Goal: Task Accomplishment & Management: Complete application form

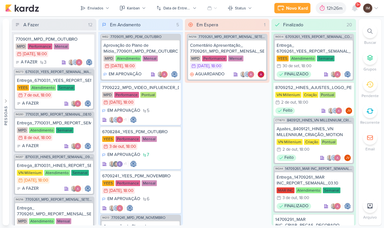
scroll to position [453, 0]
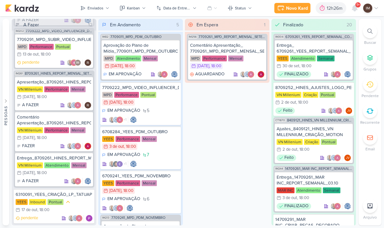
click at [302, 10] on div "Novo Kard" at bounding box center [297, 8] width 22 height 7
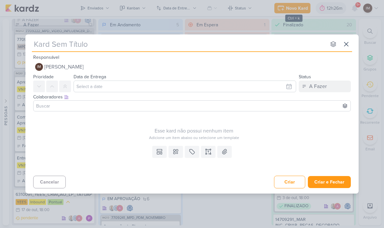
click at [195, 49] on input "text" at bounding box center [179, 44] width 294 height 12
click at [43, 46] on input "text" at bounding box center [179, 44] width 294 height 12
type input "6710091_YEES_ESTUDO_PDM"
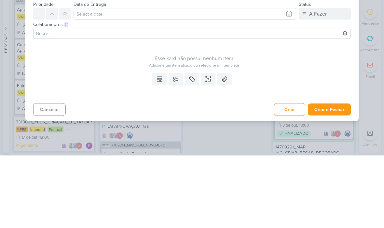
type input "6710091_YEES_ESTUDO_PDM"
click at [176, 149] on icon at bounding box center [175, 152] width 7 height 7
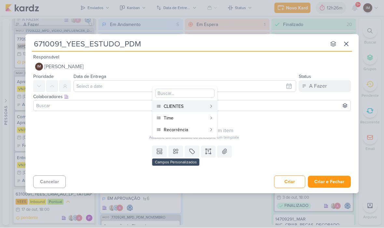
click at [203, 106] on div "CLIENTES" at bounding box center [185, 106] width 43 height 7
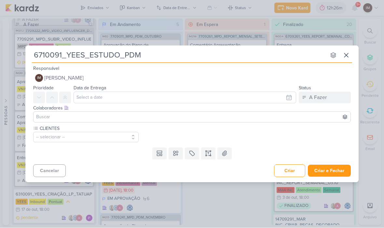
click at [174, 157] on button at bounding box center [175, 154] width 14 height 12
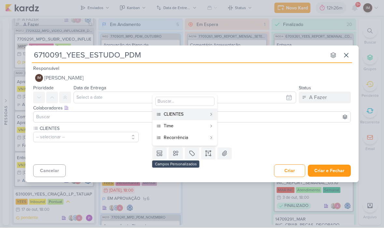
click at [185, 124] on div "Time" at bounding box center [185, 126] width 43 height 7
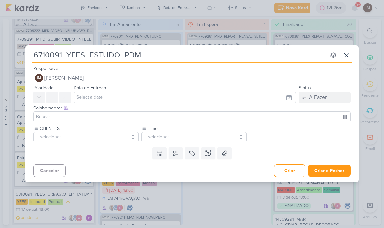
click at [170, 155] on button at bounding box center [175, 154] width 14 height 12
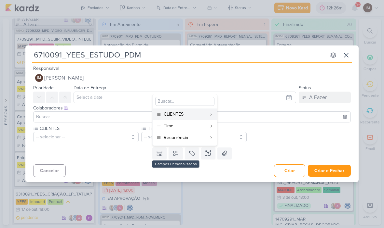
click at [180, 137] on div "Recorrência" at bounding box center [185, 138] width 43 height 7
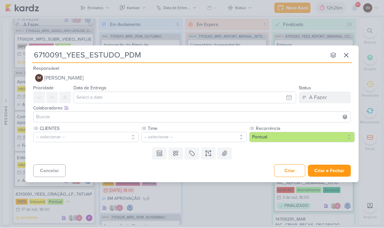
click at [105, 138] on button "-- selecionar --" at bounding box center [85, 137] width 105 height 10
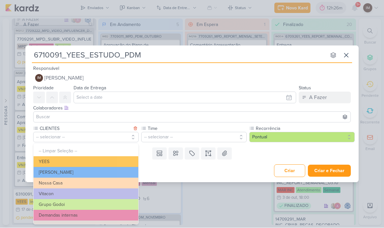
click at [114, 163] on button "YEES" at bounding box center [86, 162] width 105 height 11
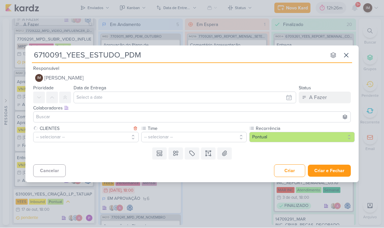
click at [162, 136] on button "-- selecionar --" at bounding box center [193, 137] width 105 height 10
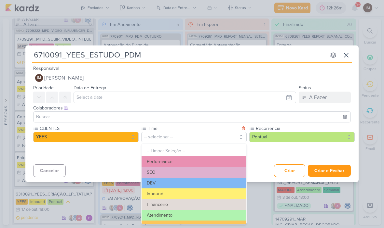
click at [195, 162] on button "Performance" at bounding box center [193, 162] width 105 height 11
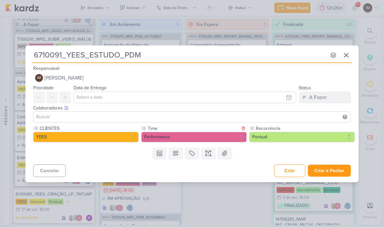
click at [206, 156] on icon at bounding box center [206, 155] width 1 height 1
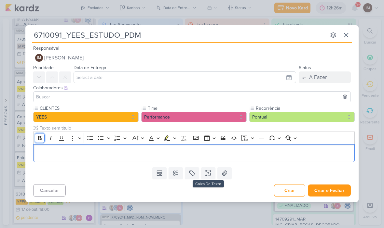
click at [41, 135] on icon "Editor toolbar" at bounding box center [39, 138] width 7 height 7
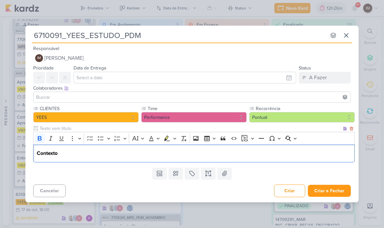
click at [155, 38] on input "6710091_YEES_ESTUDO_PDM" at bounding box center [179, 36] width 294 height 12
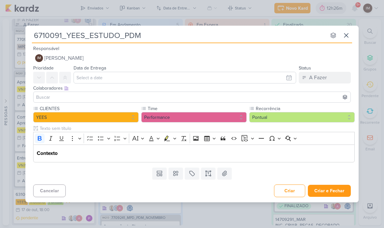
type input "6710091_YEES_ESTUDO_PDM_"
type input "6710091_YEES_ESTUDO_PDM_SO"
type input "6710091_YEES_ESTUDO_PDM_SORO"
type input "6710091_YEES_ESTUDO_PDM_SOROCAB"
type input "6710091_YEES_ESTUDO_PDM_SOROCABA"
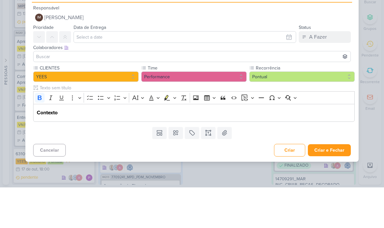
type input "6710091_YEES_ESTUDO_PDM_SOROCABA"
click at [289, 72] on input "text" at bounding box center [185, 78] width 222 height 12
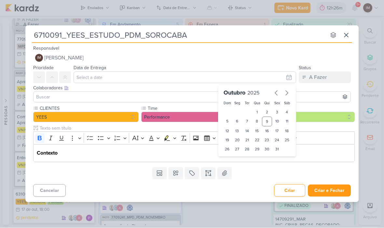
click at [267, 133] on div "16" at bounding box center [267, 131] width 10 height 9
type input "[DATE] 23:59"
click at [240, 160] on select "00 01 02 03 04 05 06 07 08 09 10 11 12 13 14 15 16 17 18 19 20 21 22 23" at bounding box center [237, 161] width 9 height 8
select select "18"
type input "[DATE] 18:59"
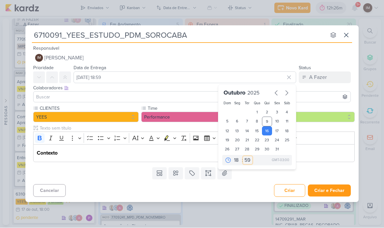
click at [248, 159] on select "00 05 10 15 20 25 30 35 40 45 50 55 59" at bounding box center [247, 161] width 9 height 8
select select "0"
type input "[DATE] 18:00"
click at [44, 83] on button at bounding box center [39, 78] width 12 height 12
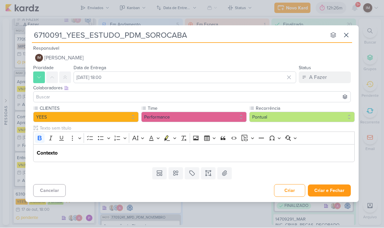
click at [55, 81] on button at bounding box center [52, 78] width 12 height 12
click at [67, 153] on p "Contexto" at bounding box center [194, 154] width 315 height 8
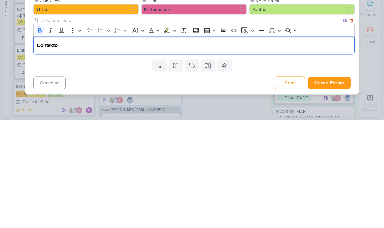
click at [143, 150] on p "Contexto" at bounding box center [194, 154] width 315 height 8
click at [139, 145] on div "Contexto" at bounding box center [193, 154] width 321 height 18
click at [143, 150] on p "Contexto" at bounding box center [194, 154] width 315 height 8
click at [141, 145] on div "Contexto" at bounding box center [193, 154] width 321 height 18
click at [142, 145] on div "Contexto" at bounding box center [193, 154] width 321 height 18
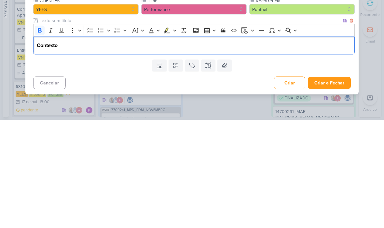
click at [137, 145] on div "Contexto" at bounding box center [193, 154] width 321 height 18
click at [38, 136] on icon "Editor toolbar" at bounding box center [40, 138] width 4 height 5
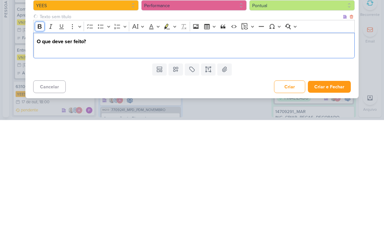
click at [38, 132] on icon "Editor toolbar" at bounding box center [40, 134] width 4 height 5
click at [36, 131] on icon "Editor toolbar" at bounding box center [39, 134] width 7 height 7
click at [79, 154] on p "Iniciar o estudo do PDM de Sorocaba para Novembro" at bounding box center [194, 158] width 315 height 8
click at [282, 154] on p "Iniciar o estudo do PDM de Sorocaba para Novembro" at bounding box center [194, 158] width 315 height 8
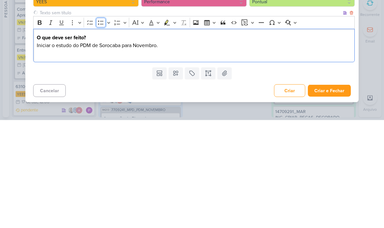
click at [100, 128] on icon "Editor toolbar" at bounding box center [101, 131] width 7 height 7
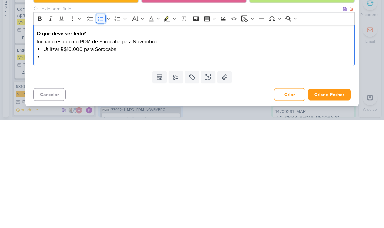
click at [100, 124] on icon "Editor toolbar" at bounding box center [101, 127] width 7 height 7
click at [123, 161] on p "-" at bounding box center [194, 165] width 315 height 8
click at [197, 161] on p "-" at bounding box center [194, 165] width 315 height 8
click at [59, 161] on p "-" at bounding box center [194, 165] width 315 height 8
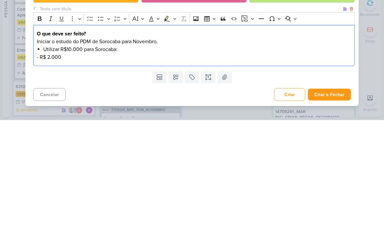
click at [47, 161] on p "- R$ 2.000" at bounding box center [194, 165] width 315 height 8
click at [50, 161] on p "- R$ 2.000" at bounding box center [194, 165] width 315 height 8
copy p "R$ 2.000"
click at [87, 161] on p "- R$ 2.000" at bounding box center [194, 165] width 315 height 8
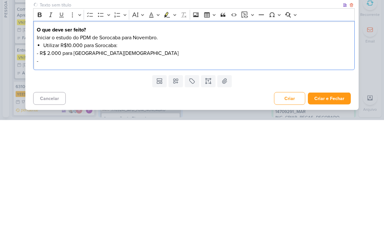
click at [56, 165] on p "-" at bounding box center [194, 169] width 315 height 8
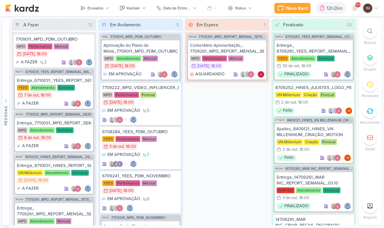
click at [299, 3] on button "Novo Kard" at bounding box center [292, 8] width 36 height 10
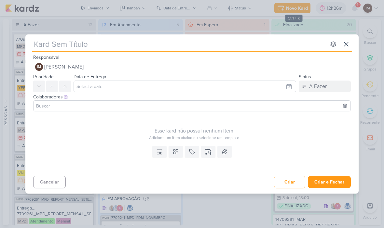
click at [73, 42] on input "text" at bounding box center [179, 44] width 294 height 12
paste input "6710091_YEES_ESTUDO_PDM_SOROCABA"
type input "6710091_YEES_ESTUDO_PDM_SOROCABA"
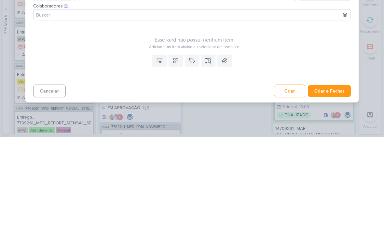
type input "6710091_YEES_ESTUDO_PDM_SOROCABA"
click at [207, 149] on icon at bounding box center [208, 152] width 7 height 7
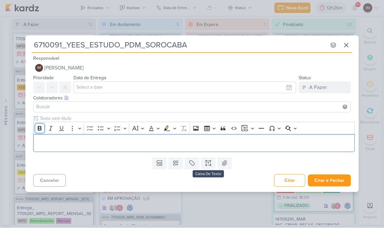
click at [36, 124] on button "Bold" at bounding box center [40, 129] width 10 height 10
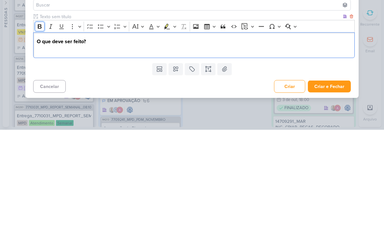
click at [39, 122] on icon "Editor toolbar" at bounding box center [39, 125] width 7 height 7
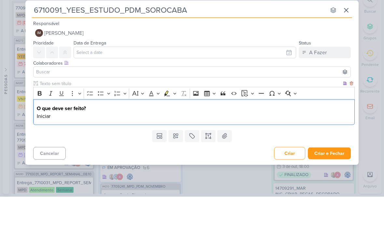
click at [192, 36] on input "6710091_YEES_ESTUDO_PDM_SOROCABA" at bounding box center [179, 42] width 294 height 12
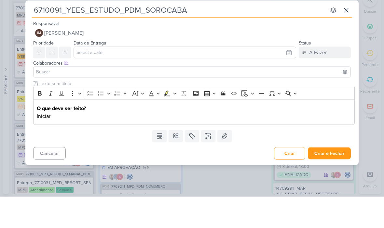
type input "6710091_YEES_ESTUDO_PDM_SOROCABA_"
type input "6710091_YEES_ESTUDO_PDM_SOROCABA_NOVEM"
type input "6710091_YEES_ESTUDO_PDM_SOROCABA_NOVEMBRO"
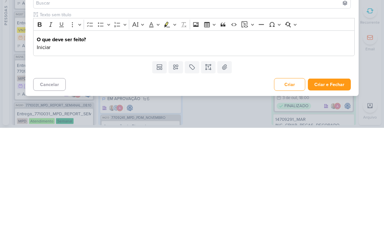
type input "6710091_YEES_ESTUDO_PDM_SOROCABA_NOVEMBRO"
click at [155, 144] on p "Iniciar" at bounding box center [194, 148] width 315 height 8
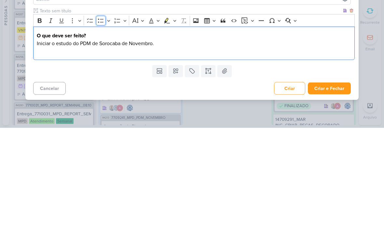
click at [100, 118] on icon "Editor toolbar" at bounding box center [101, 121] width 7 height 7
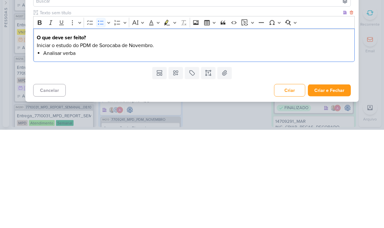
click at [158, 148] on li "Analisar verba" at bounding box center [197, 152] width 308 height 8
click at [175, 140] on p "Iniciar o estudo do PDM de Sorocaba de Novembro." at bounding box center [194, 144] width 315 height 8
click at [95, 148] on li "Analisar verba" at bounding box center [197, 152] width 308 height 8
click at [182, 140] on p "Iniciar o estudo do PDM de Sorocaba de Novembro" at bounding box center [194, 144] width 315 height 8
click at [211, 148] on li "Analisar verba" at bounding box center [197, 152] width 308 height 8
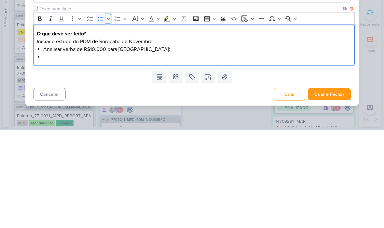
click at [106, 112] on button "Bulleted List" at bounding box center [109, 117] width 6 height 10
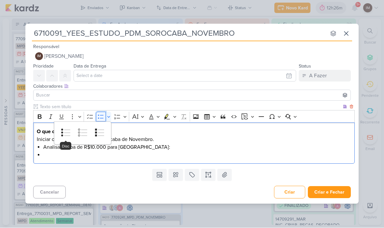
click at [101, 114] on icon "Editor toolbar" at bounding box center [101, 117] width 7 height 7
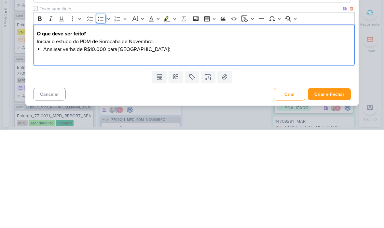
click at [103, 114] on icon "Editor toolbar" at bounding box center [101, 117] width 7 height 7
click at [98, 114] on icon "Editor toolbar" at bounding box center [101, 117] width 7 height 7
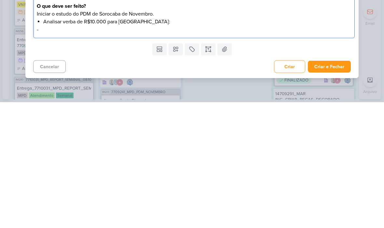
click at [327, 187] on button "Criar e Fechar" at bounding box center [329, 193] width 43 height 12
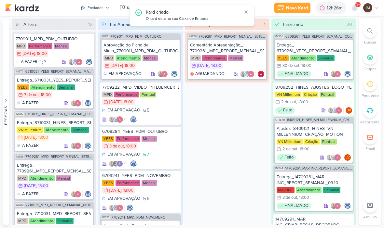
click at [94, 7] on div "Enviados" at bounding box center [95, 8] width 16 height 6
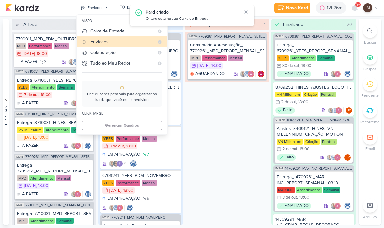
click at [94, 32] on div "Caixa de Entrada" at bounding box center [122, 31] width 64 height 7
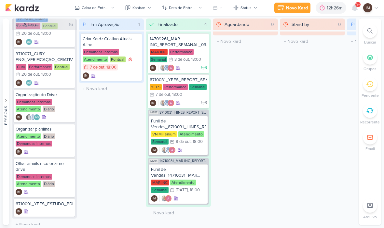
scroll to position [443, 0]
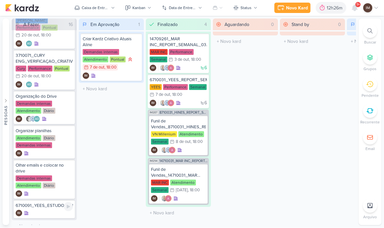
click at [47, 210] on div "IM" at bounding box center [44, 213] width 57 height 7
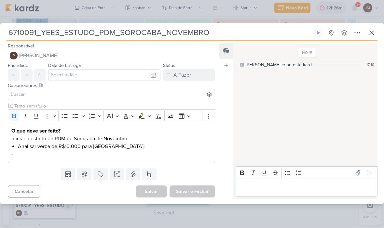
click at [60, 158] on p "-" at bounding box center [111, 155] width 200 height 8
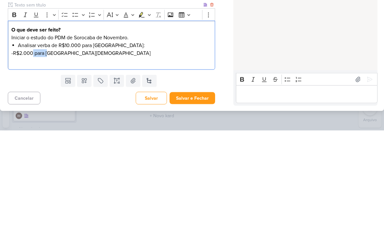
copy p "R$2.000"
click at [25, 155] on p "Editor editing area: main" at bounding box center [111, 159] width 200 height 8
click at [27, 155] on p "-" at bounding box center [111, 159] width 200 height 8
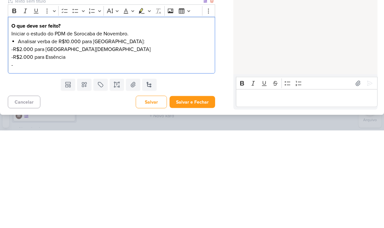
click at [32, 159] on p "-" at bounding box center [111, 163] width 200 height 8
click at [82, 159] on p "-R$" at bounding box center [111, 163] width 200 height 8
click at [36, 114] on div "O que deve ser feito? Iniciar o estudo do PDM de Sorocaba de Novembro. Analisar…" at bounding box center [111, 142] width 207 height 57
click at [126, 151] on p "-R$2.000 para Essência" at bounding box center [111, 155] width 200 height 8
click at [83, 159] on p "-R$2.000 para Ipa Club" at bounding box center [111, 163] width 200 height 8
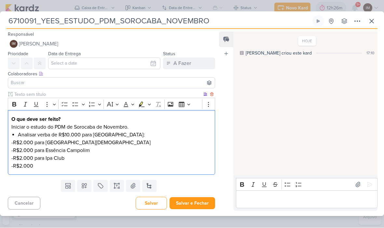
click at [50, 163] on p "-R$2.000" at bounding box center [111, 167] width 200 height 8
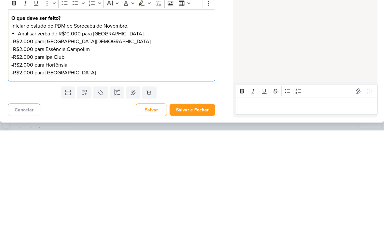
click at [261, 47] on div "HOJE Isabella criou este kard 17:10" at bounding box center [304, 104] width 143 height 151
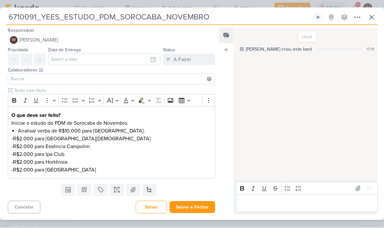
click at [155, 165] on p "-R$2.000 para Hortênsia" at bounding box center [111, 163] width 200 height 8
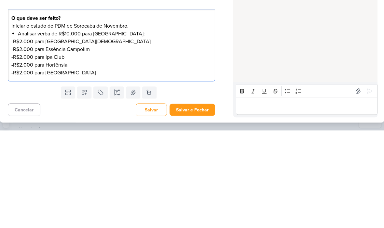
click at [187, 107] on div "O que deve ser feito? Iniciar o estudo do PDM de Sorocaba de Novembro. Analisar…" at bounding box center [111, 143] width 207 height 73
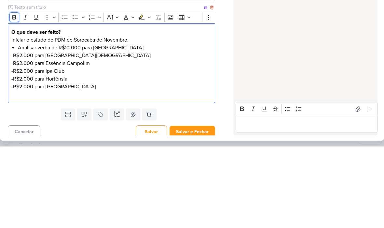
click at [13, 96] on icon "Editor toolbar" at bounding box center [14, 99] width 7 height 7
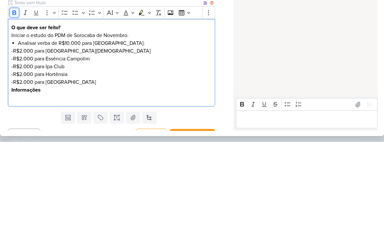
click at [13, 96] on icon "Editor toolbar" at bounding box center [14, 99] width 7 height 7
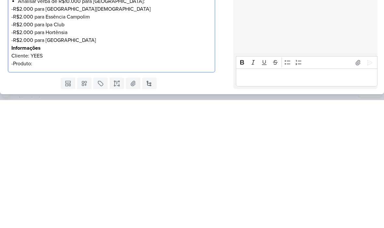
click at [57, 133] on p "-R$2.000 para São Paulo II" at bounding box center [111, 137] width 200 height 8
click at [61, 133] on p "-R$2.000 para São Paulo II" at bounding box center [111, 137] width 200 height 8
copy p "São Paulo II"
click at [43, 188] on p "-Produto:" at bounding box center [111, 192] width 200 height 8
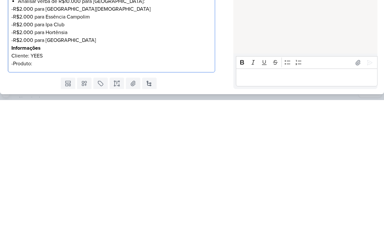
click at [39, 188] on p "-Produto:" at bounding box center [111, 192] width 200 height 8
click at [37, 105] on div "O que deve ser feito? Iniciar o estudo do PDM de Sorocaba de Novembro. Analisar…" at bounding box center [111, 153] width 207 height 96
click at [61, 141] on p "-R$2.000 para Essência Campolim" at bounding box center [111, 145] width 200 height 8
copy p "Essência Campolim"
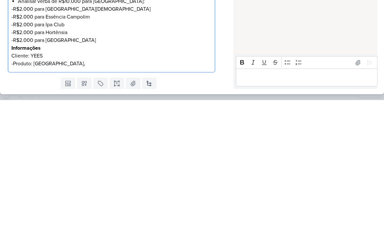
click at [73, 188] on p "-Produto: São Paulo II," at bounding box center [111, 192] width 200 height 8
click at [71, 188] on p "-Produto: São Paulo II," at bounding box center [111, 192] width 200 height 8
click at [57, 149] on p "-R$2.000 para Ipa Club" at bounding box center [111, 153] width 200 height 8
click at [116, 188] on p "-Produto: São Paulo II, Essência Campolim," at bounding box center [111, 192] width 200 height 8
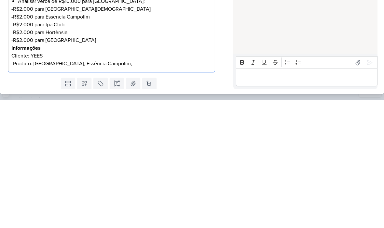
click at [72, 149] on p "-R$2.000 para Ipa Club" at bounding box center [111, 153] width 200 height 8
click at [112, 188] on p "-Produto: São Paulo II, Essência Campolim," at bounding box center [111, 192] width 200 height 8
click at [114, 188] on p "-Produto: São Paulo II, Essência Campolim," at bounding box center [111, 192] width 200 height 8
click at [62, 157] on p "-R$2.000 para Hortênsia" at bounding box center [111, 161] width 200 height 8
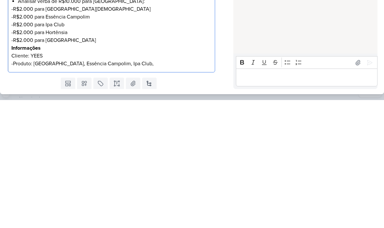
click at [65, 157] on p "-R$2.000 para Hortênsia" at bounding box center [111, 161] width 200 height 8
copy p "Hortênsia"
click at [149, 188] on p "-Produto: São Paulo II, Essência Campolim, Ipa Club," at bounding box center [111, 192] width 200 height 8
click at [155, 188] on p "-Produto: São Paulo II, Essência Campolim, Ipa Club," at bounding box center [111, 192] width 200 height 8
click at [136, 188] on p "-Produto: São Paulo II, Essência Campolim, Ipa Club," at bounding box center [111, 192] width 200 height 8
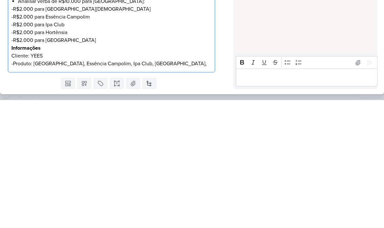
click at [67, 165] on p "-R$2.000 para Buena Vista" at bounding box center [111, 169] width 200 height 8
click at [65, 165] on p "-R$2.000 para Buena Vista" at bounding box center [111, 169] width 200 height 8
copy p "Buena Vista"
click at [169, 188] on p "-Produto: São Paulo II, Essência Campolim, Ipa Club, Hortênsia," at bounding box center [111, 192] width 200 height 8
click at [167, 188] on p "-Produto: São Paulo II, Essência Campolim, Ipa Club, Hortênsia," at bounding box center [111, 192] width 200 height 8
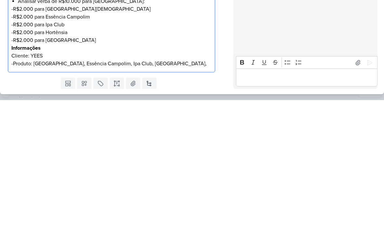
click at [159, 188] on p "-Produto: São Paulo II, Essência Campolim, Ipa Club, Hortênsia," at bounding box center [111, 192] width 200 height 8
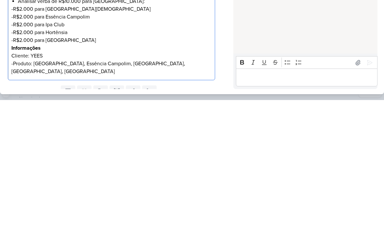
click at [220, 68] on div "Feed Atrelar email Solte o email para atrelar ao kard" at bounding box center [226, 121] width 14 height 191
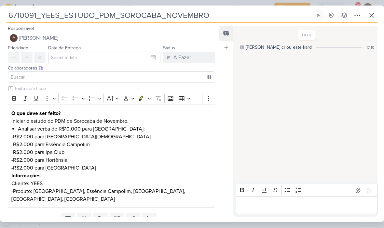
click at [193, 55] on button "A Fazer" at bounding box center [189, 58] width 52 height 12
click at [190, 92] on button "Finalizado" at bounding box center [186, 94] width 58 height 11
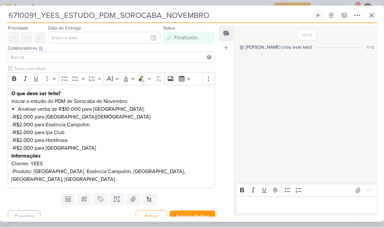
scroll to position [20, 0]
click at [90, 194] on button at bounding box center [84, 200] width 14 height 12
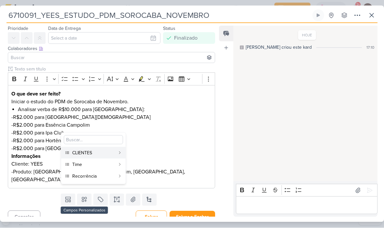
click at [109, 151] on div "CLIENTES" at bounding box center [93, 153] width 43 height 7
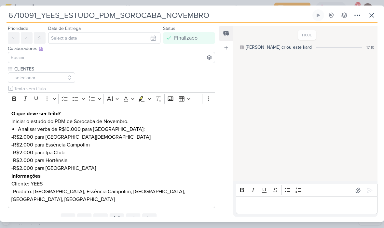
click at [86, 218] on icon at bounding box center [84, 220] width 5 height 5
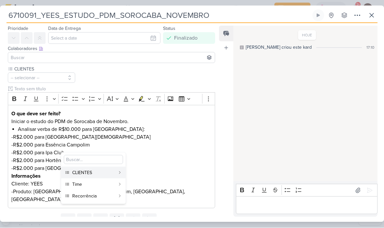
click at [96, 182] on div "Time" at bounding box center [93, 185] width 43 height 7
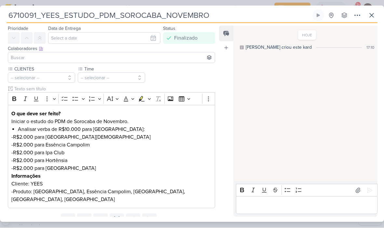
click at [84, 217] on icon at bounding box center [84, 220] width 7 height 7
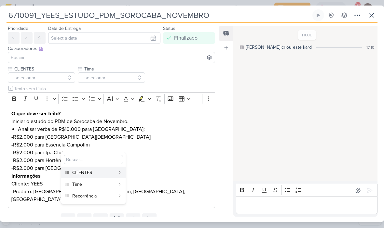
click at [97, 197] on div "Recorrência" at bounding box center [93, 196] width 43 height 7
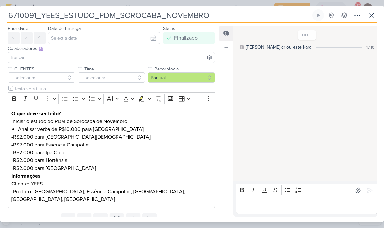
click at [34, 76] on button "-- selecionar --" at bounding box center [41, 78] width 67 height 10
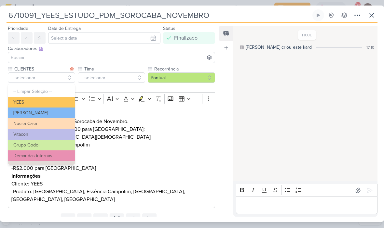
click at [21, 101] on button "YEES" at bounding box center [41, 102] width 67 height 11
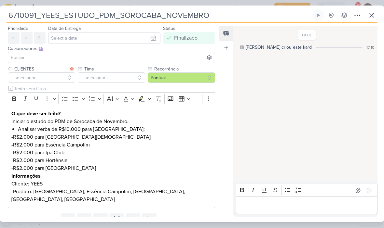
click at [123, 77] on button "-- selecionar --" at bounding box center [111, 78] width 67 height 10
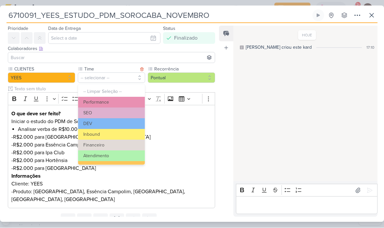
click at [122, 102] on button "Performance" at bounding box center [111, 102] width 67 height 11
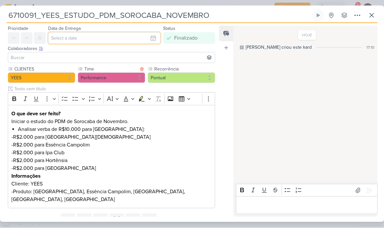
click at [61, 37] on input "text" at bounding box center [104, 39] width 112 height 12
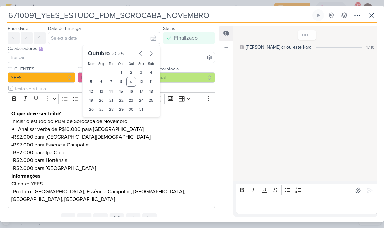
click at [141, 86] on div "10" at bounding box center [141, 82] width 10 height 10
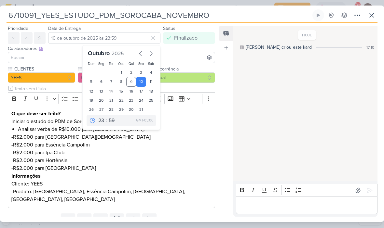
click at [130, 79] on div "9" at bounding box center [131, 82] width 10 height 10
type input "9 de outubro de 2025 às 23:59"
click at [99, 123] on select "00 01 02 03 04 05 06 07 08 09 10 11 12 13 14 15 16 17 18 19 20 21 22 23" at bounding box center [101, 121] width 9 height 8
select select "18"
type input "9 de outubro de 2025 às 18:59"
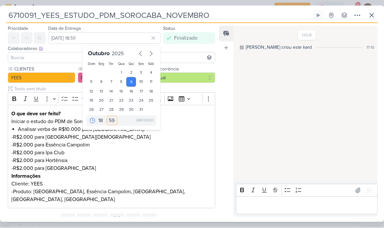
click at [115, 117] on select "00 05 10 15 20 25 30 35 40 45 50 55 59" at bounding box center [111, 121] width 9 height 8
click at [112, 124] on select "00 05 10 15 20 25 30 35 40 45 50 55 59" at bounding box center [111, 121] width 9 height 8
select select "0"
type input "9 de outubro de 2025 às 18:00"
click at [275, 113] on div "HOJE Isabella criou este kard 17:10" at bounding box center [304, 104] width 143 height 155
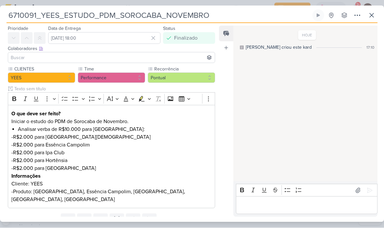
click at [252, 141] on div "HOJE Isabella criou este kard 17:10" at bounding box center [304, 104] width 143 height 155
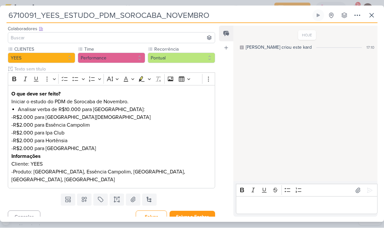
click at [196, 211] on button "Salvar e Fechar" at bounding box center [192, 217] width 46 height 12
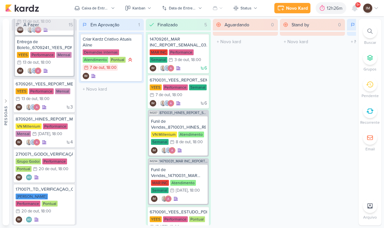
scroll to position [263, 0]
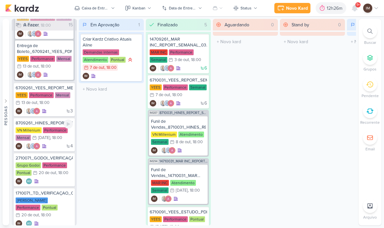
click at [54, 142] on div "8709261_HINES_REPORT_MENSAL_SETEMBRO VN Millenium Performance Mensal 14/10 14 d…" at bounding box center [44, 135] width 61 height 34
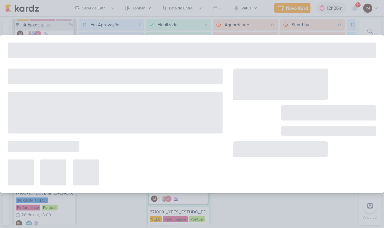
type input "8709261_HINES_REPORT_MENSAL_SETEMBRO"
type input "14 de outubro de 2025 às 18:00"
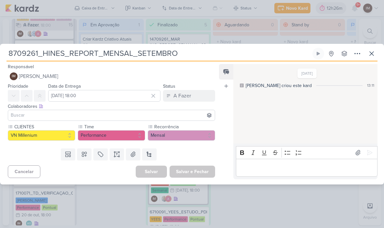
scroll to position [0, 0]
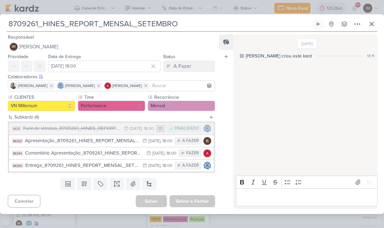
click at [371, 22] on icon at bounding box center [372, 24] width 8 height 8
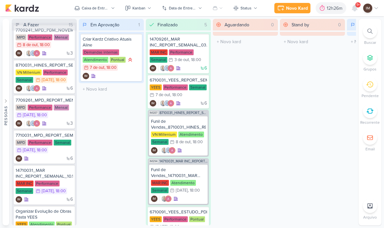
scroll to position [11, 0]
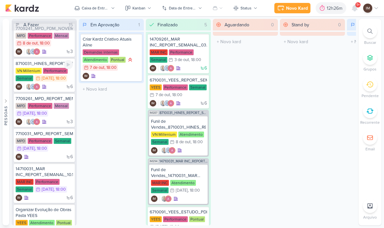
click at [54, 87] on div "6 IM" at bounding box center [44, 87] width 57 height 7
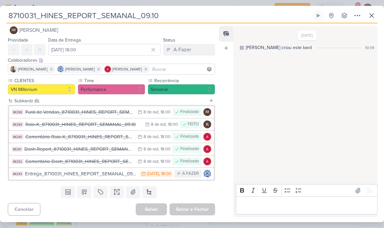
scroll to position [8, 0]
click at [189, 53] on div "A Fazer" at bounding box center [182, 50] width 18 height 8
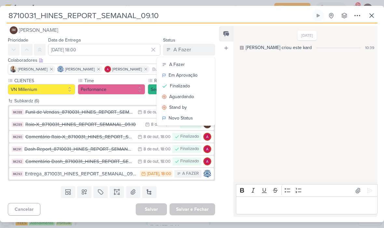
click at [195, 84] on button "Finalizado" at bounding box center [186, 86] width 58 height 11
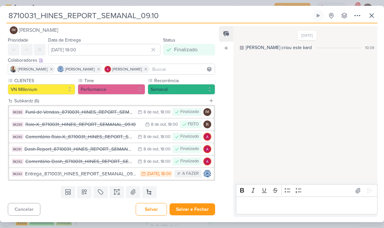
click at [195, 210] on button "Salvar e Fechar" at bounding box center [192, 210] width 46 height 12
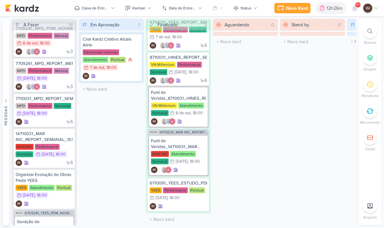
scroll to position [58, 0]
click at [182, 205] on div "IM" at bounding box center [178, 206] width 57 height 7
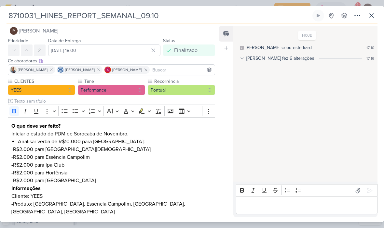
type input "6710091_YEES_ESTUDO_PDM_SOROCABA_NOVEMBRO"
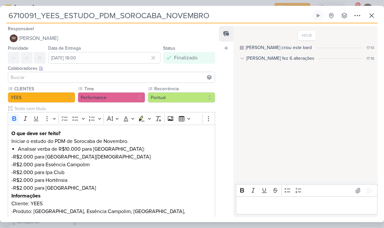
click at [278, 204] on p "Editor editing area: main" at bounding box center [306, 206] width 135 height 8
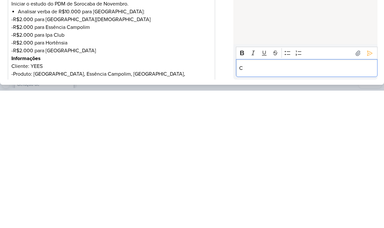
scroll to position [0, 0]
click at [370, 186] on button at bounding box center [369, 191] width 10 height 10
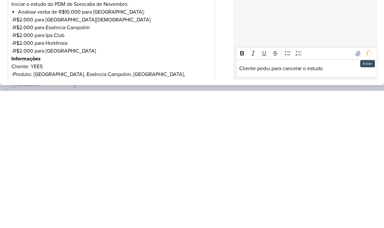
scroll to position [0, 0]
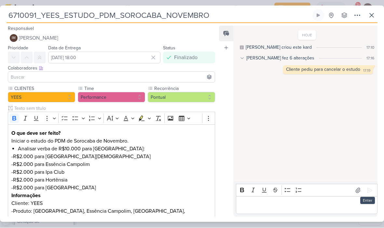
click at [373, 14] on icon at bounding box center [372, 16] width 8 height 8
